Goal: Information Seeking & Learning: Find specific fact

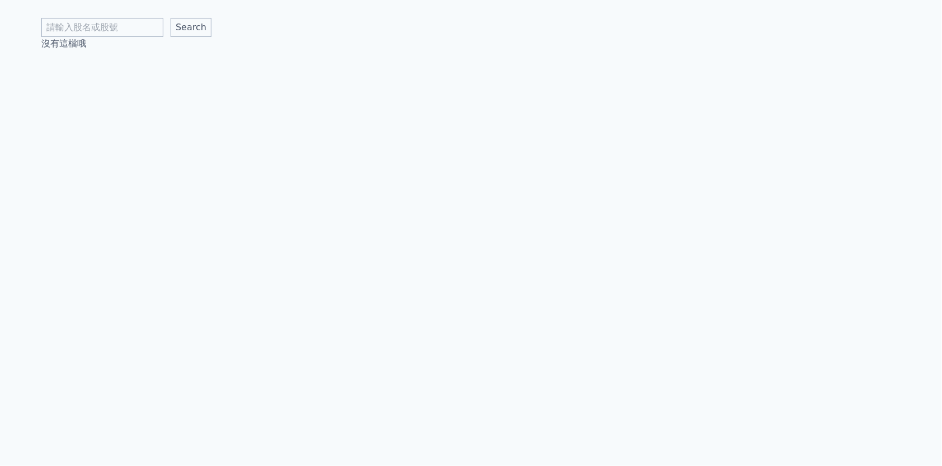
click at [112, 14] on div "Search 沒有這檔哦" at bounding box center [471, 25] width 860 height 50
click at [112, 19] on input "text" at bounding box center [102, 27] width 122 height 19
type input "35777"
click at [191, 27] on input "Search" at bounding box center [191, 27] width 41 height 19
click at [103, 21] on input "text" at bounding box center [102, 27] width 122 height 19
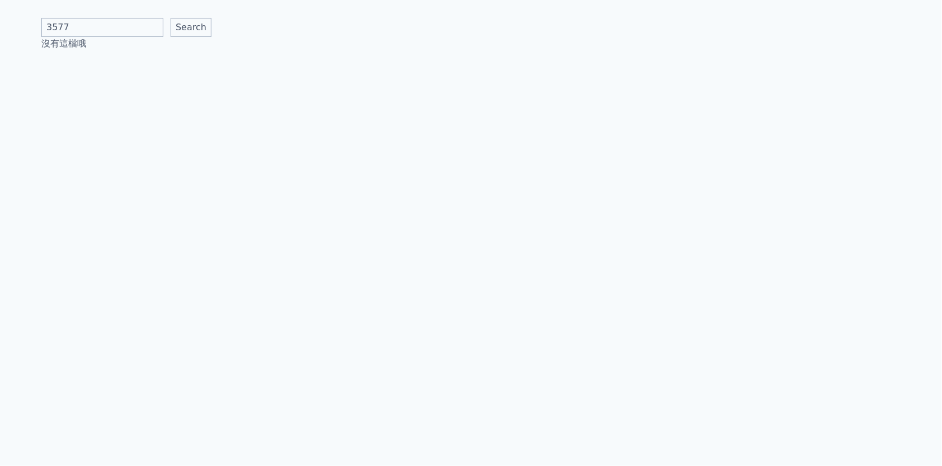
type input "3577"
click at [191, 27] on input "Search" at bounding box center [191, 27] width 41 height 19
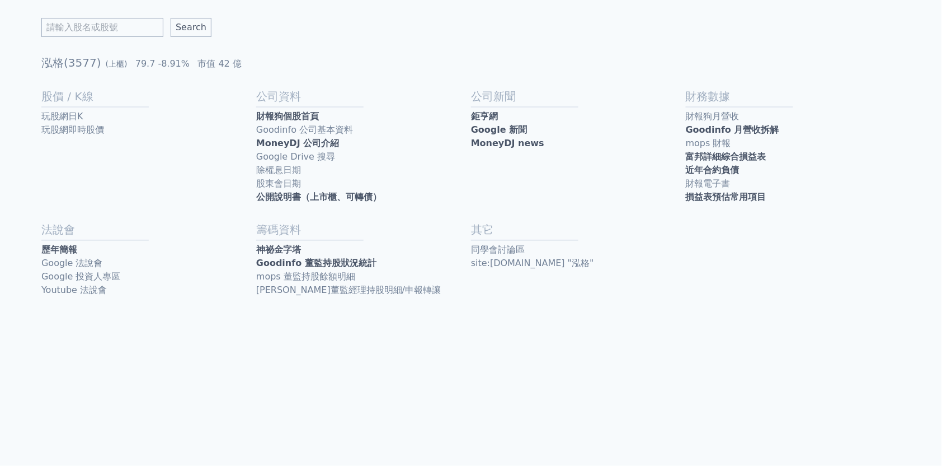
click at [292, 258] on link "Goodinfo 董監持股狀況統計" at bounding box center [363, 262] width 215 height 13
